Goal: Use online tool/utility: Utilize a website feature to perform a specific function

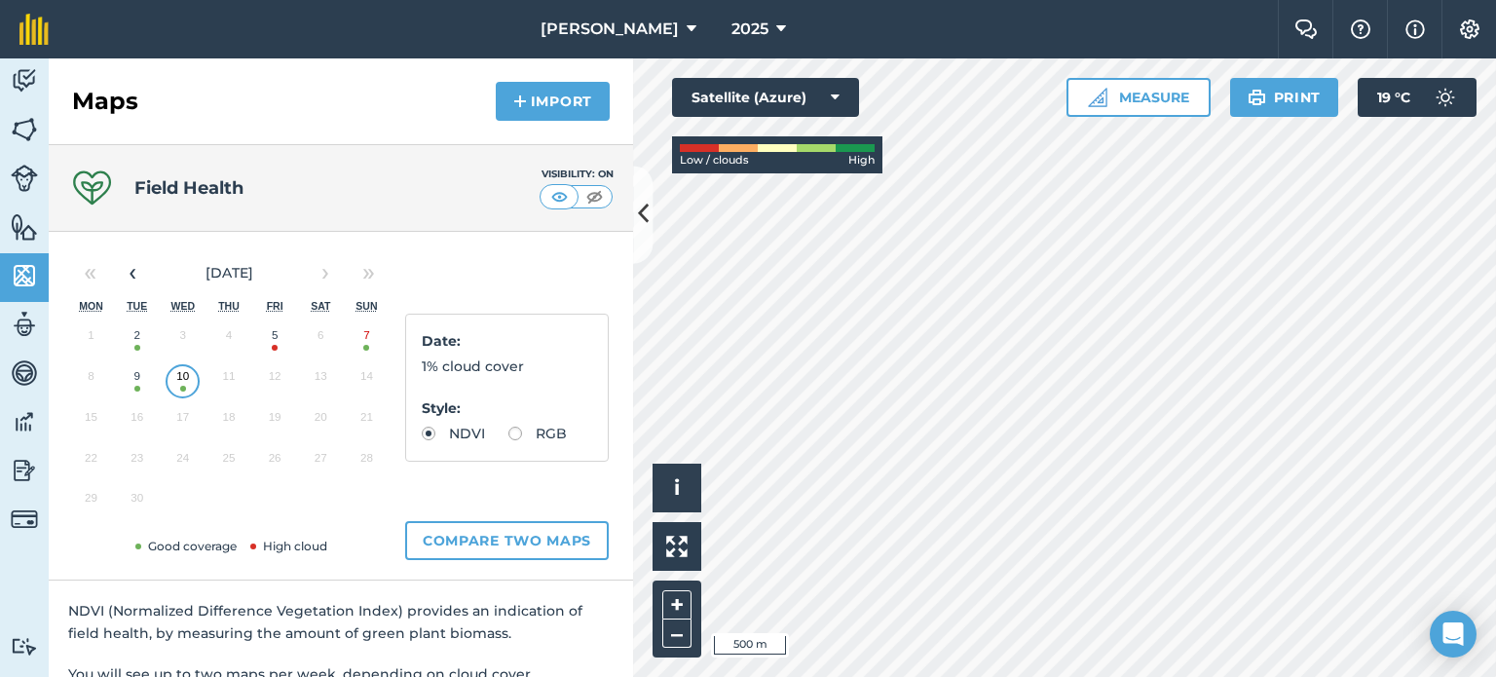
click at [509, 440] on label "RGB" at bounding box center [538, 434] width 58 height 14
radio input "true"
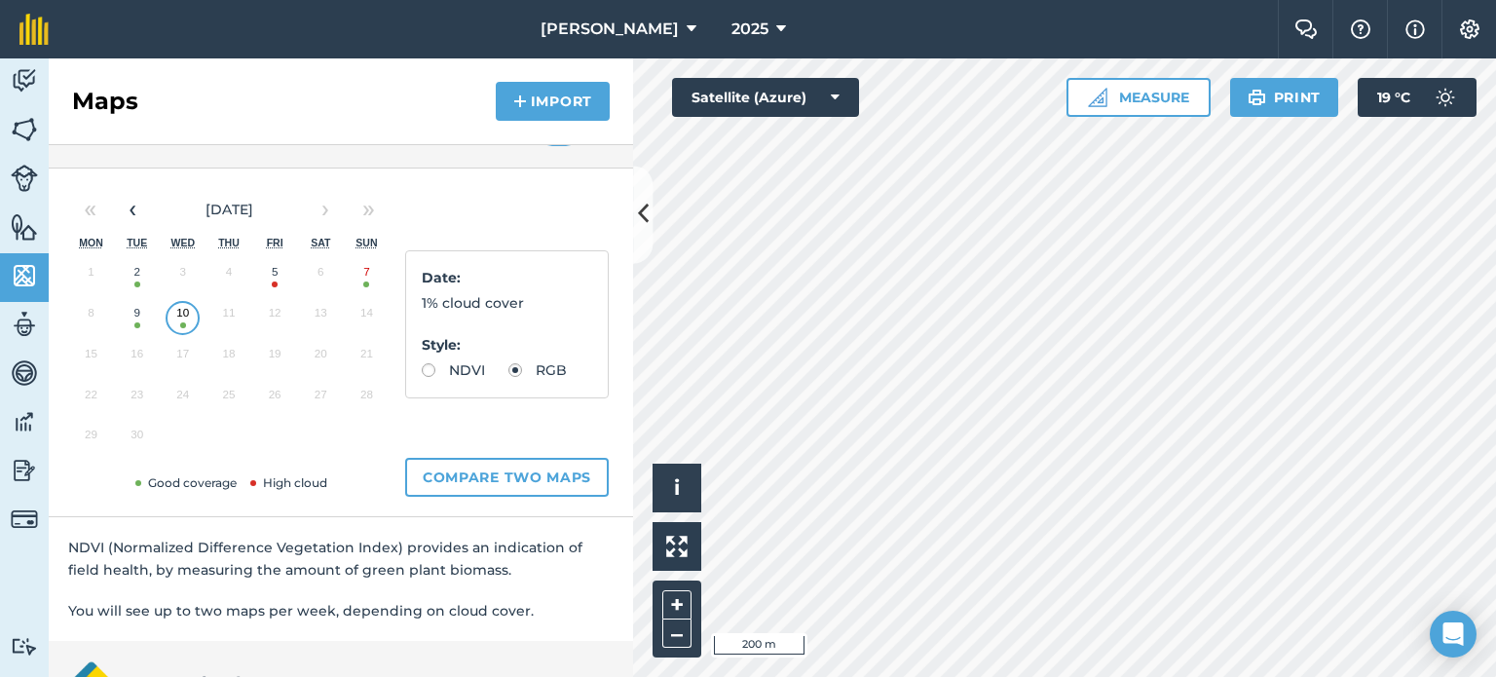
scroll to position [97, 0]
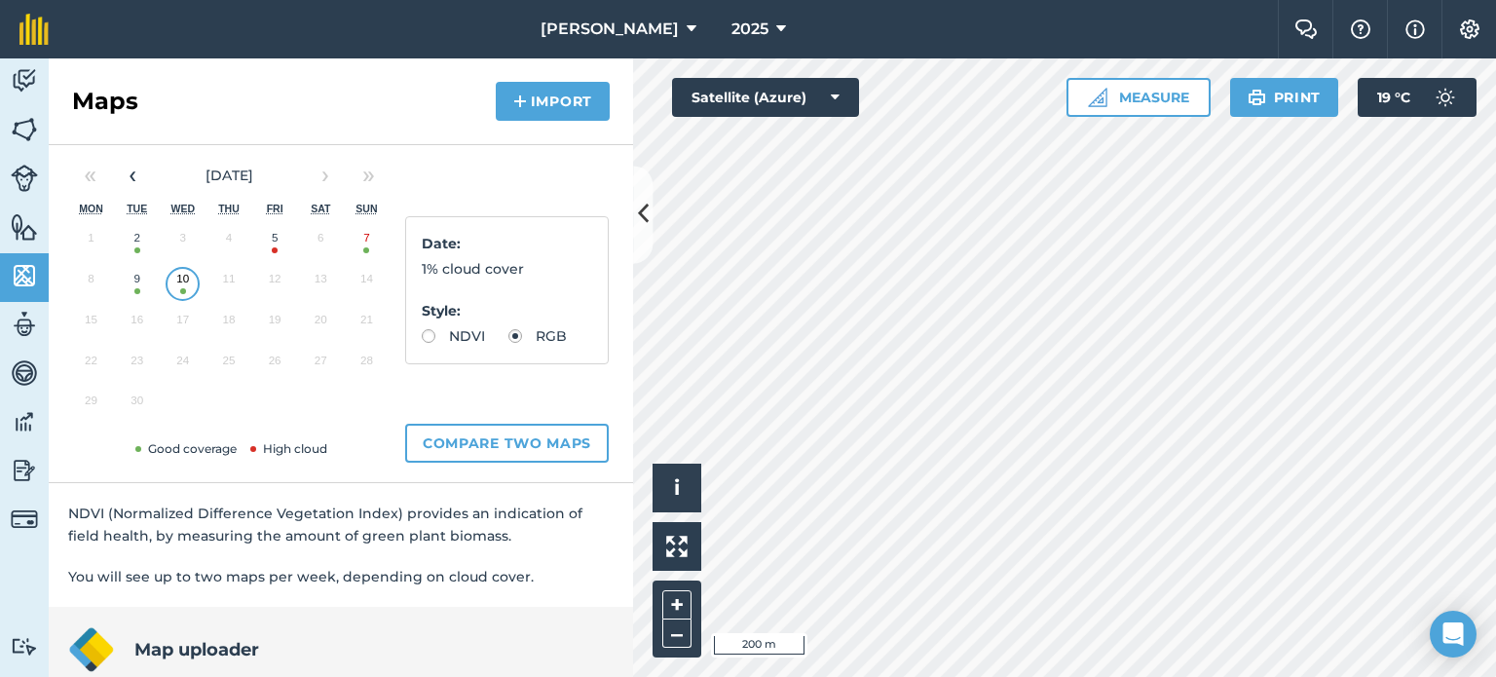
click at [424, 332] on label "NDVI" at bounding box center [453, 336] width 63 height 14
radio input "true"
click at [509, 343] on label "RGB" at bounding box center [538, 336] width 58 height 14
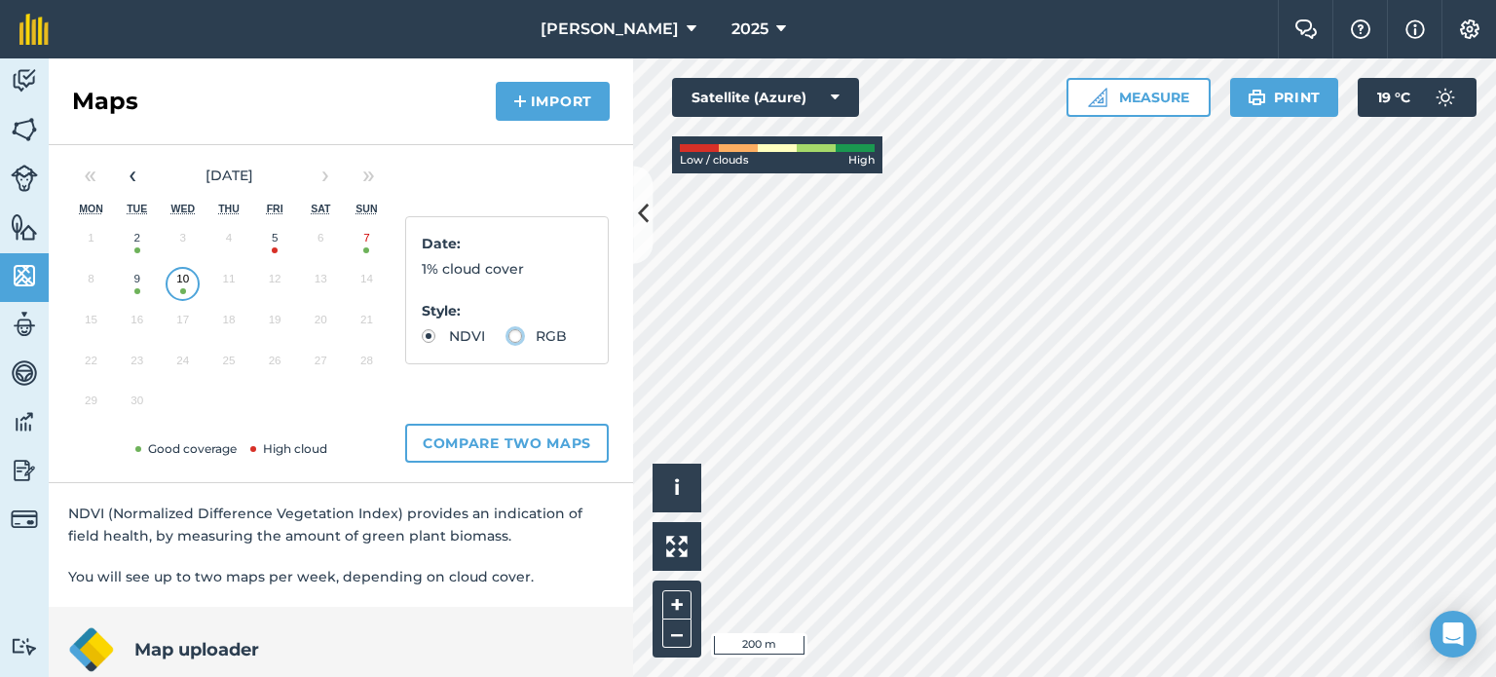
radio input "true"
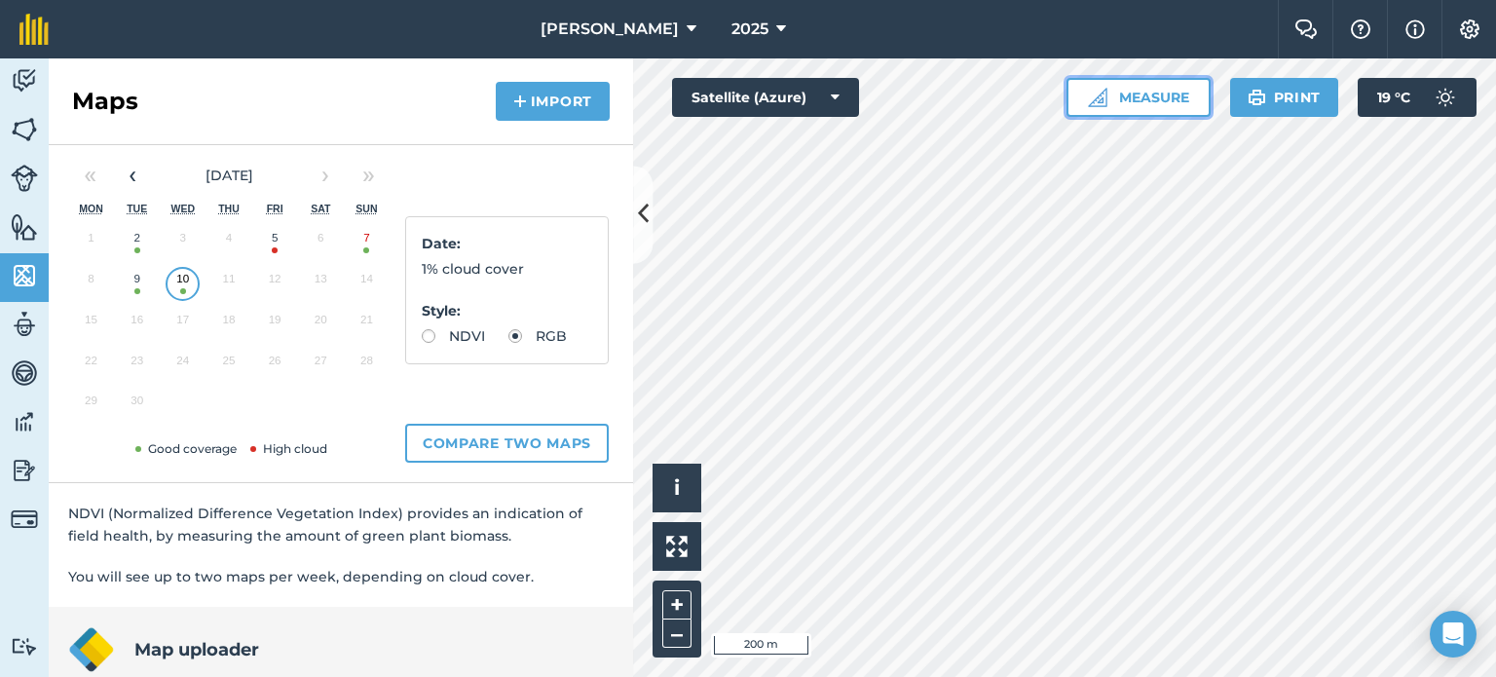
click at [1091, 93] on img at bounding box center [1097, 97] width 19 height 19
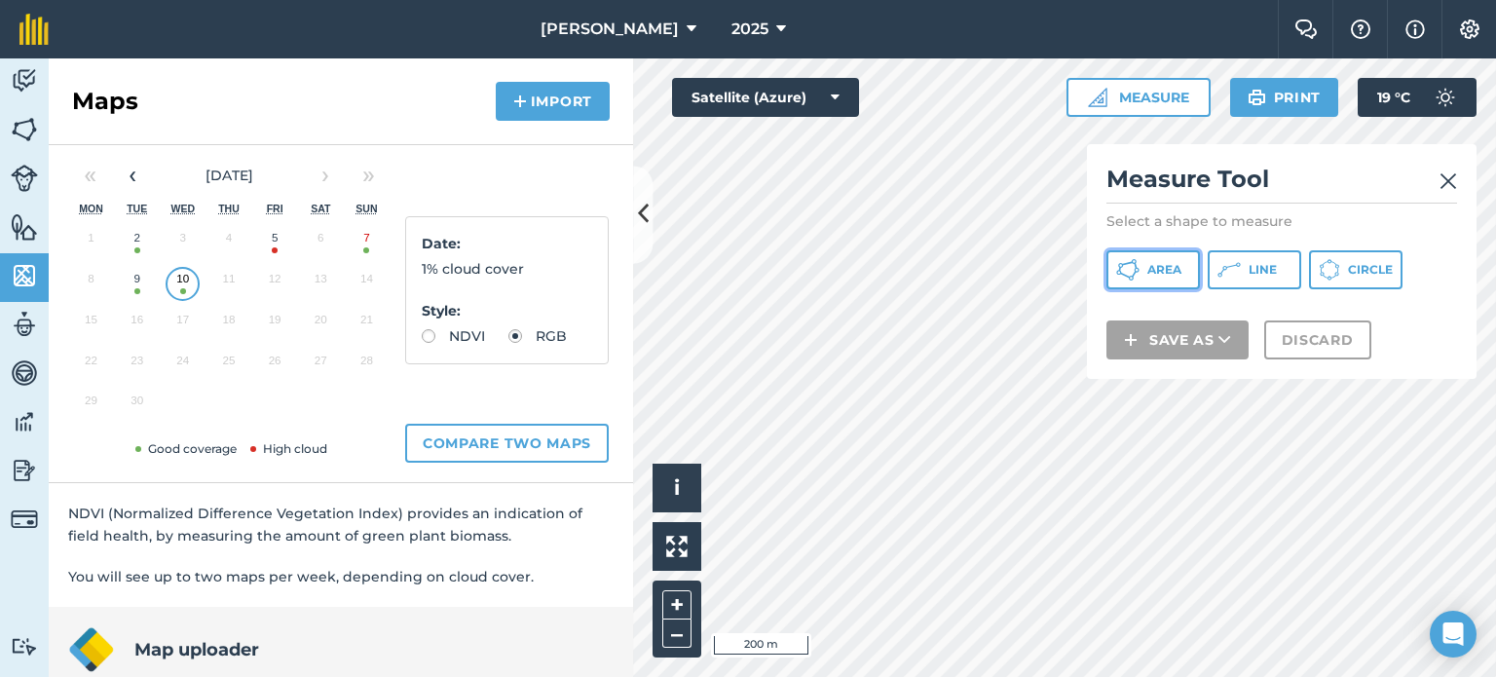
click at [1172, 269] on span "Area" at bounding box center [1165, 270] width 34 height 16
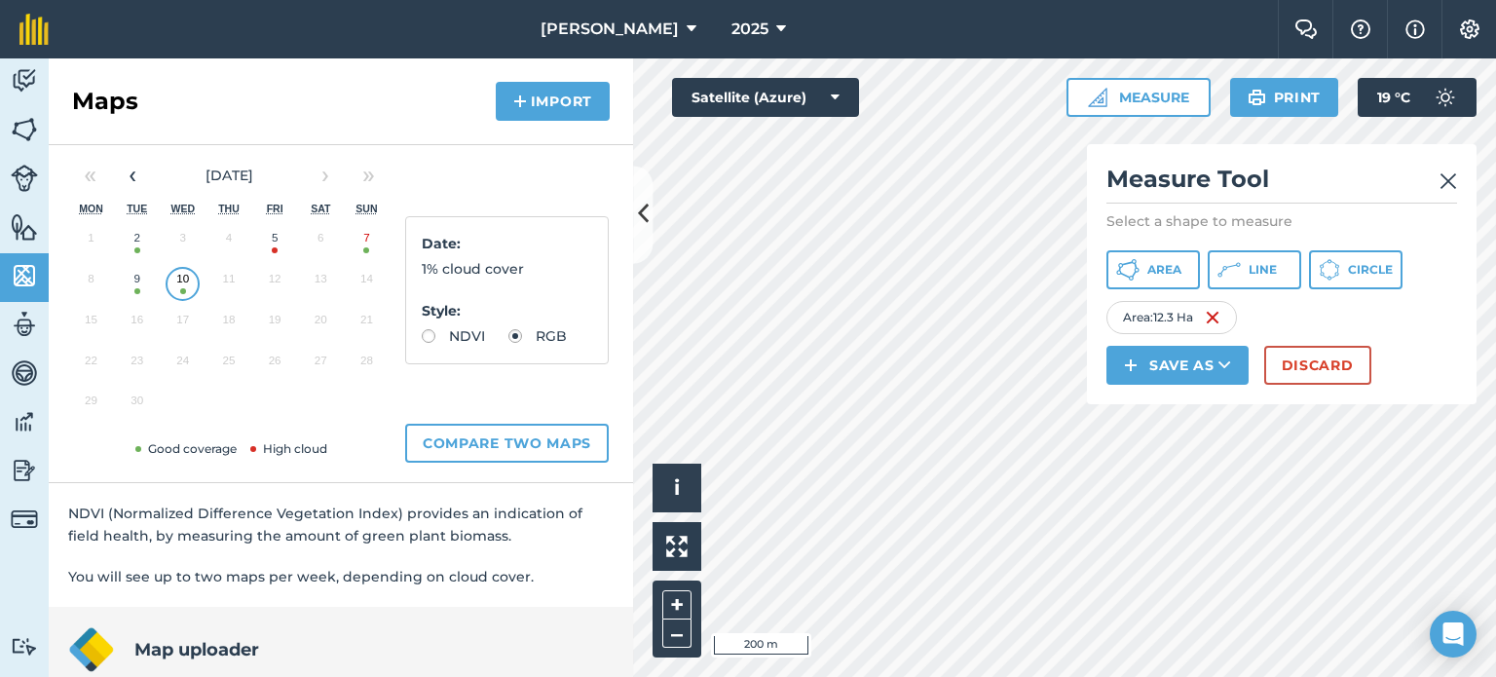
click at [1446, 172] on img at bounding box center [1449, 181] width 18 height 23
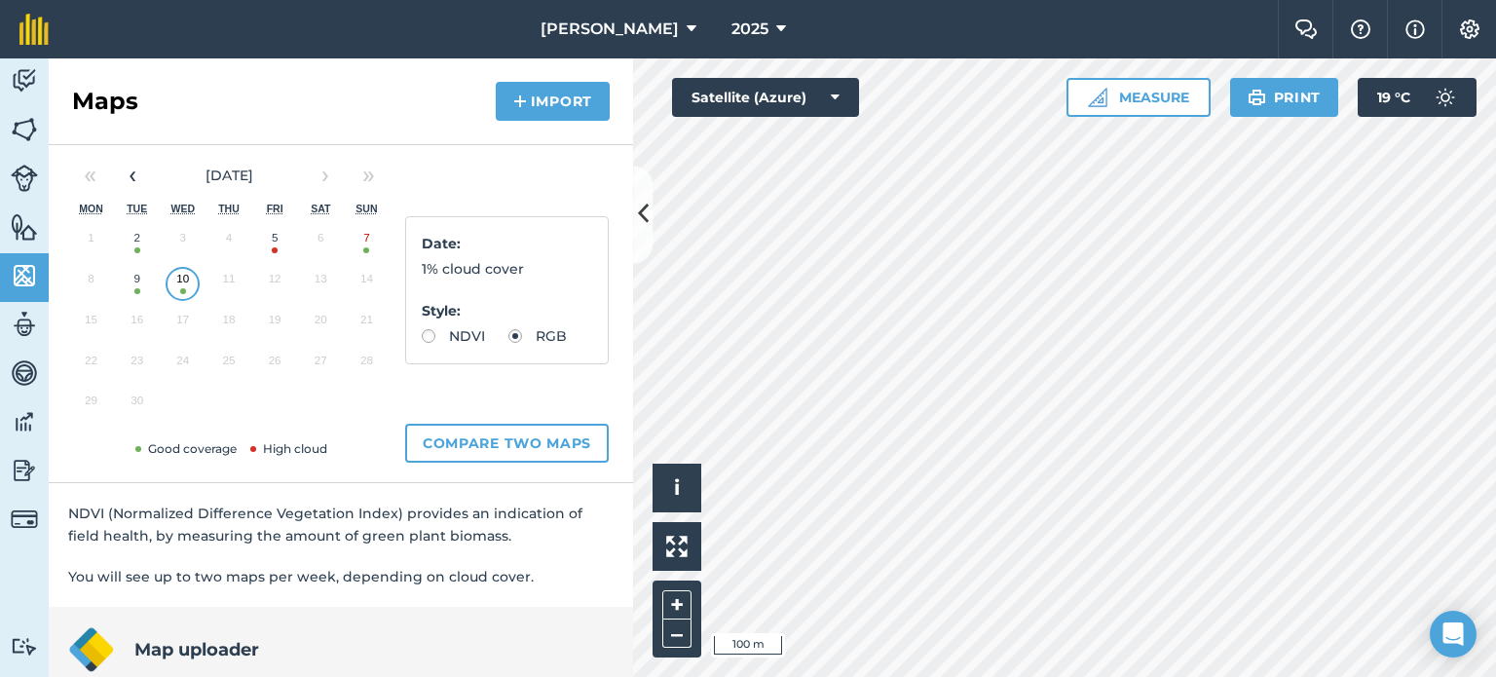
click at [993, 676] on html "TSL Boerdery 2025 Farm Chat Help Info Settings TSL Boerdery - 2025 Reproduced w…" at bounding box center [748, 338] width 1496 height 677
click at [949, 676] on html "TSL Boerdery 2025 Farm Chat Help Info Settings TSL Boerdery - 2025 Reproduced w…" at bounding box center [748, 338] width 1496 height 677
click at [1001, 676] on html "TSL Boerdery 2025 Farm Chat Help Info Settings TSL Boerdery - 2025 Reproduced w…" at bounding box center [748, 338] width 1496 height 677
click at [462, 334] on label "NDVI" at bounding box center [453, 336] width 63 height 14
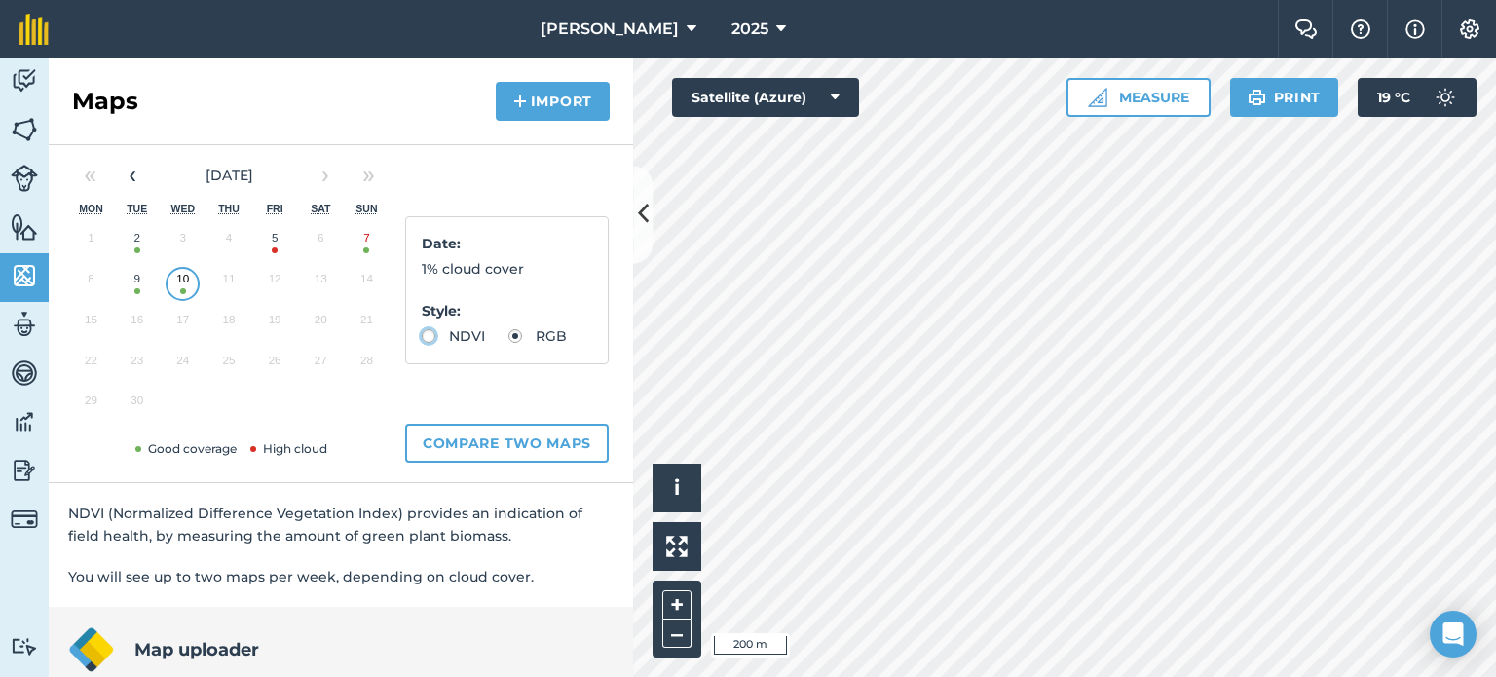
radio input "true"
click at [430, 337] on label "NDVI" at bounding box center [453, 336] width 63 height 14
click at [509, 343] on label "RGB" at bounding box center [538, 336] width 58 height 14
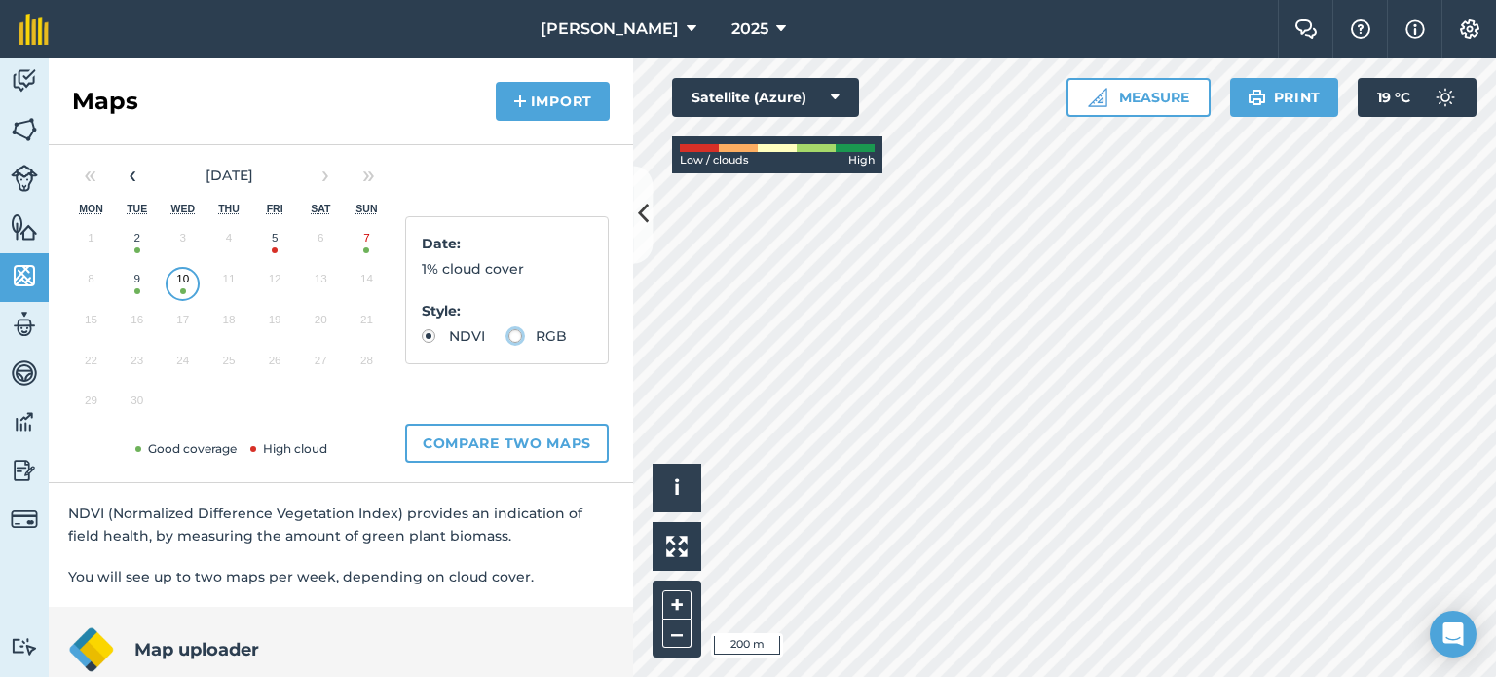
radio input "true"
